Goal: Find specific page/section: Find specific page/section

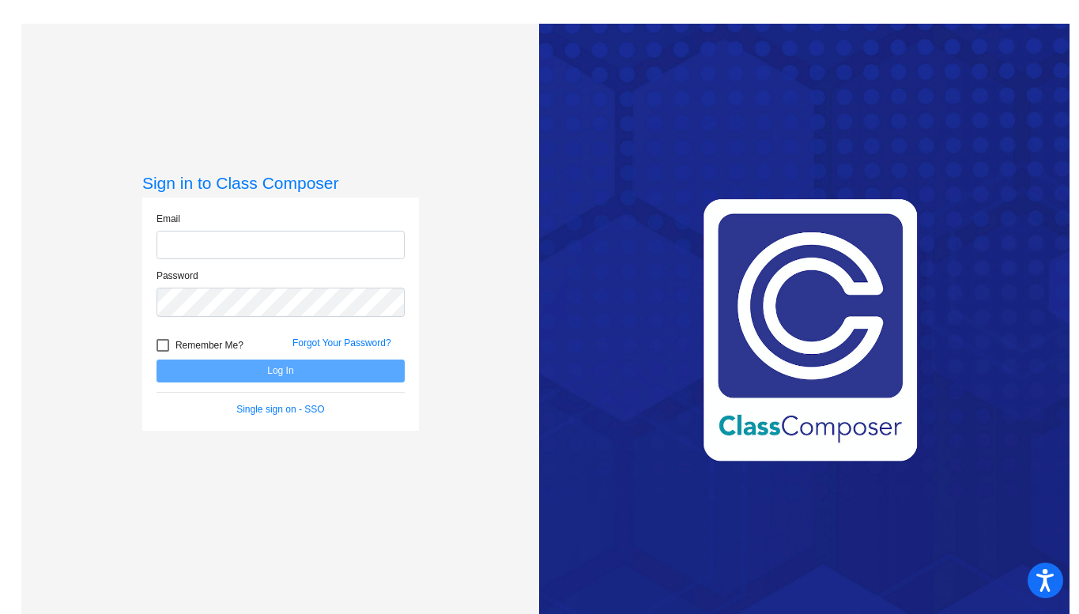
type input "kristen.ludington@lcps.org"
click at [301, 369] on button "Log In" at bounding box center [281, 371] width 248 height 23
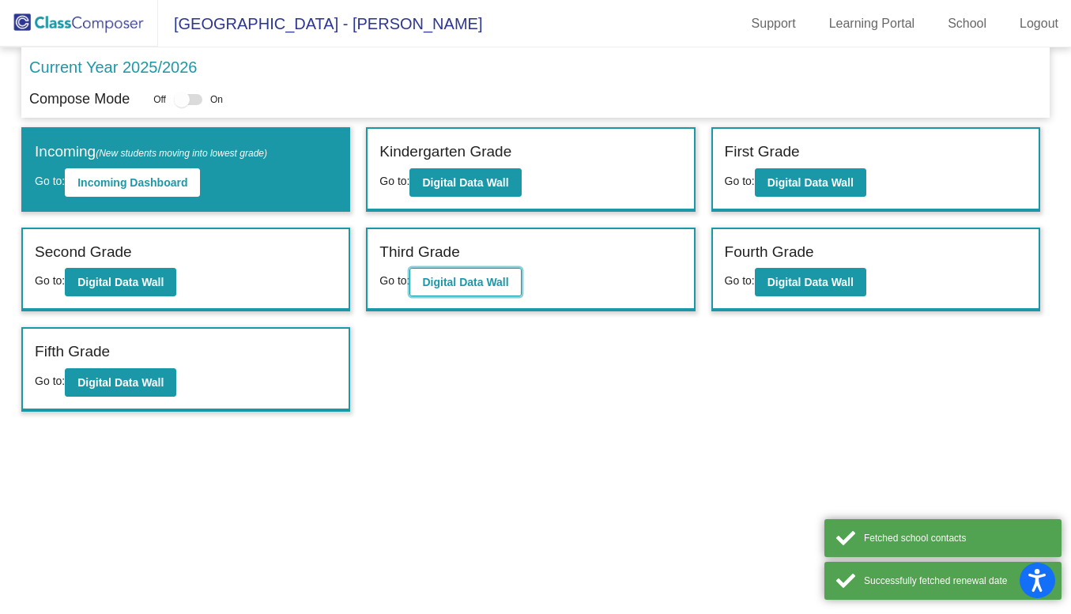
click at [454, 288] on b "Digital Data Wall" at bounding box center [465, 282] width 86 height 13
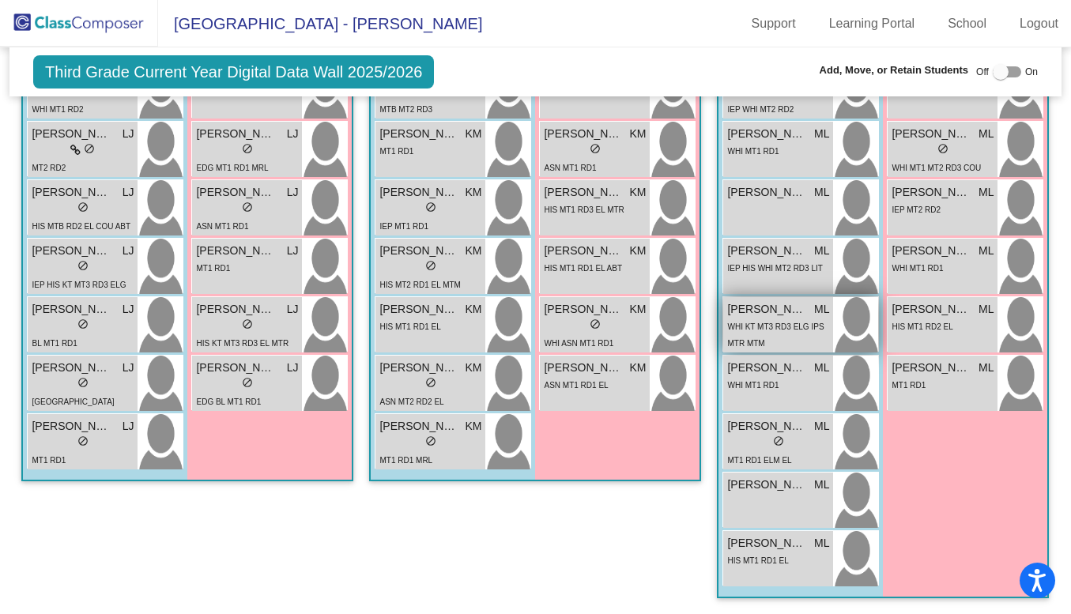
scroll to position [2061, 0]
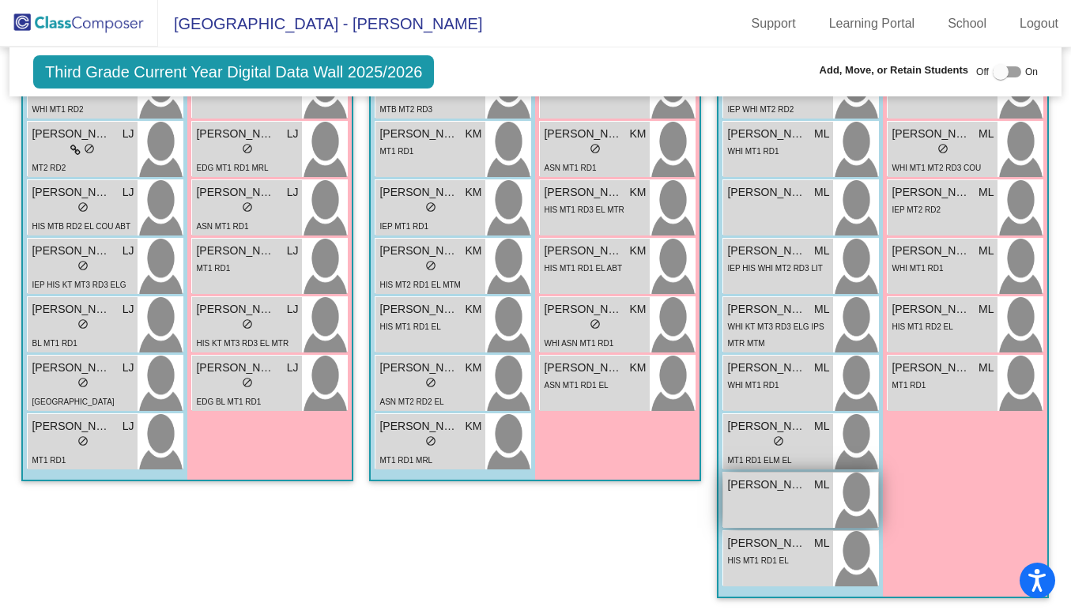
click at [723, 511] on div "[PERSON_NAME] ML lock do_not_disturb_alt" at bounding box center [778, 500] width 110 height 55
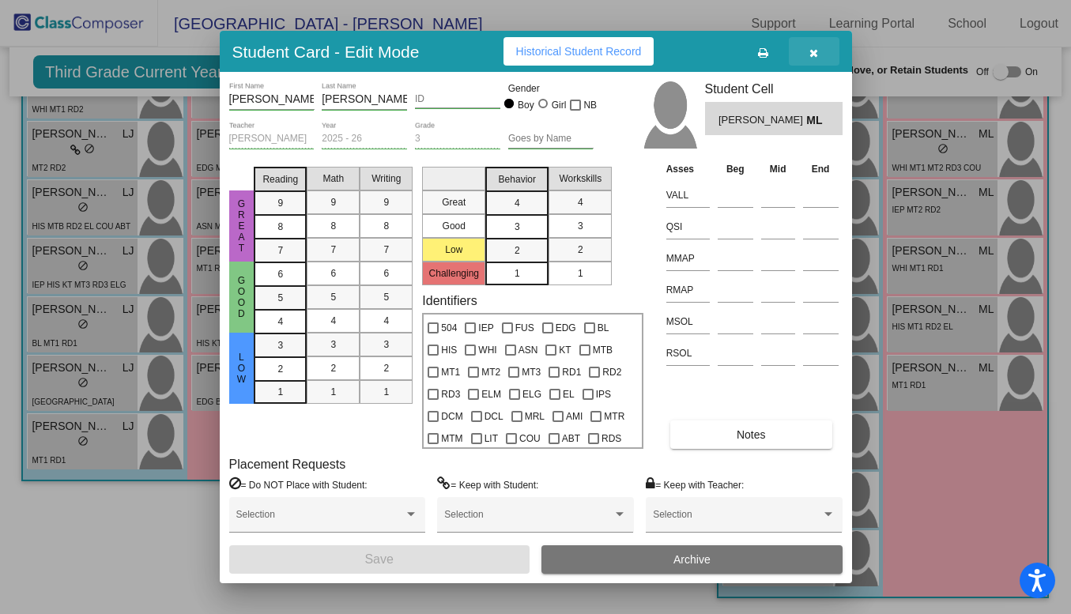
click at [815, 47] on icon "button" at bounding box center [814, 52] width 9 height 11
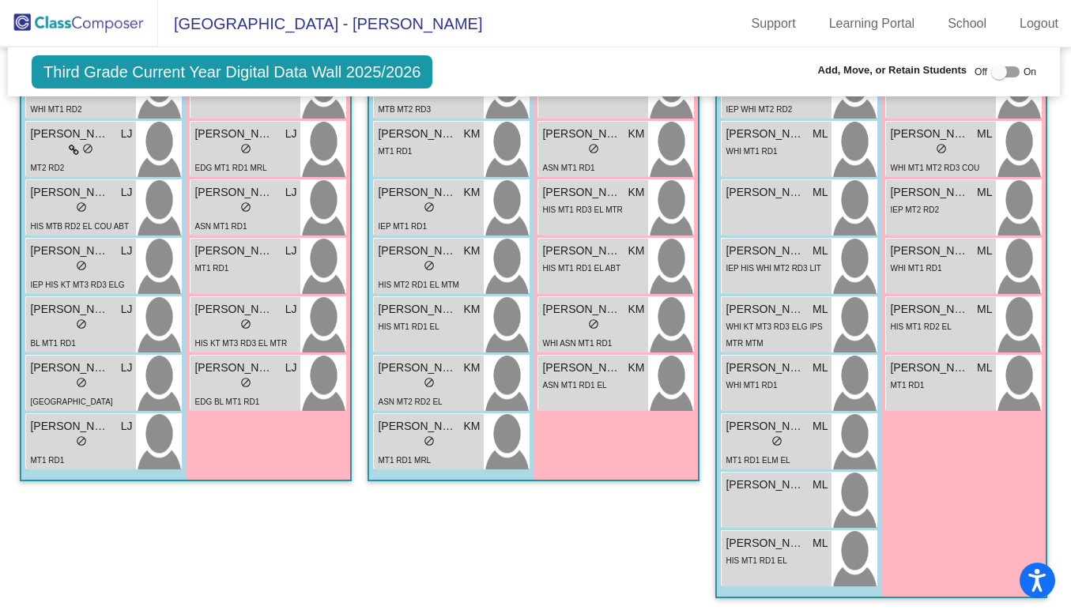
scroll to position [0, 0]
